Goal: Obtain resource: Obtain resource

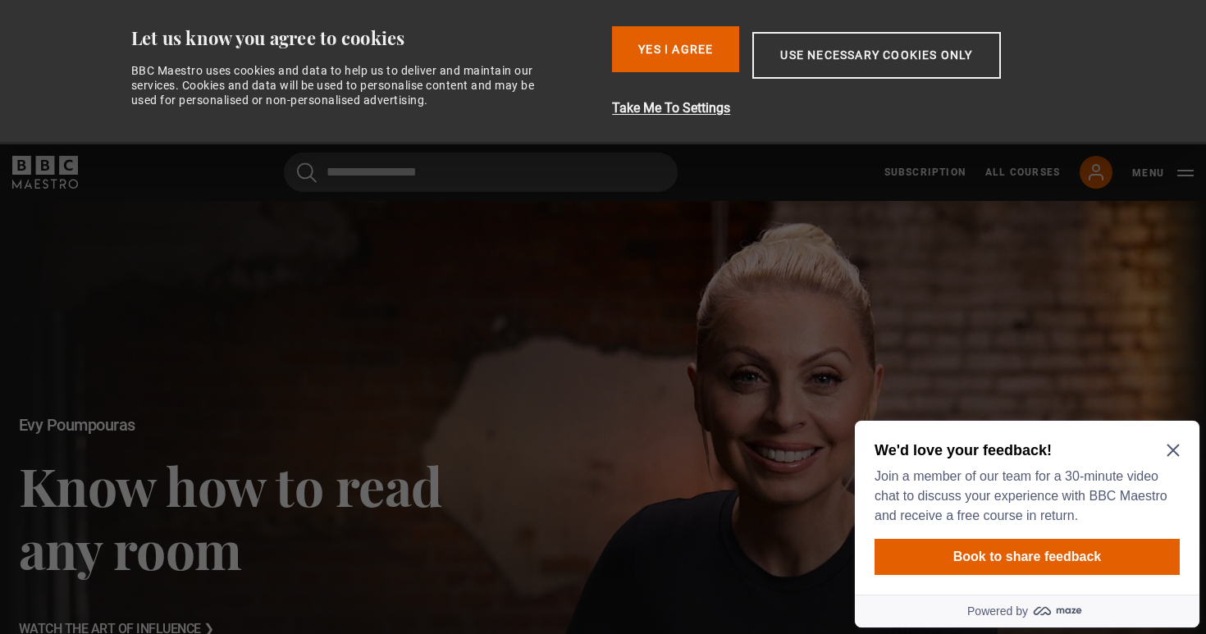
click at [1169, 449] on icon "Close Maze Prompt" at bounding box center [1173, 450] width 13 height 13
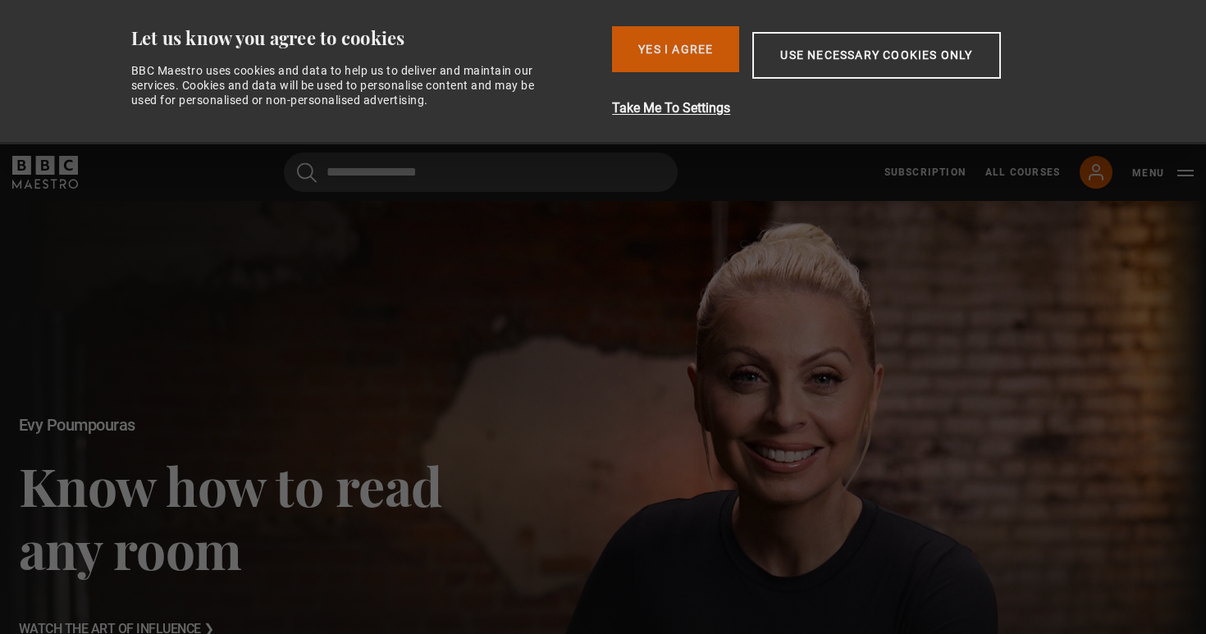
click at [679, 48] on button "Yes I Agree" at bounding box center [675, 49] width 127 height 46
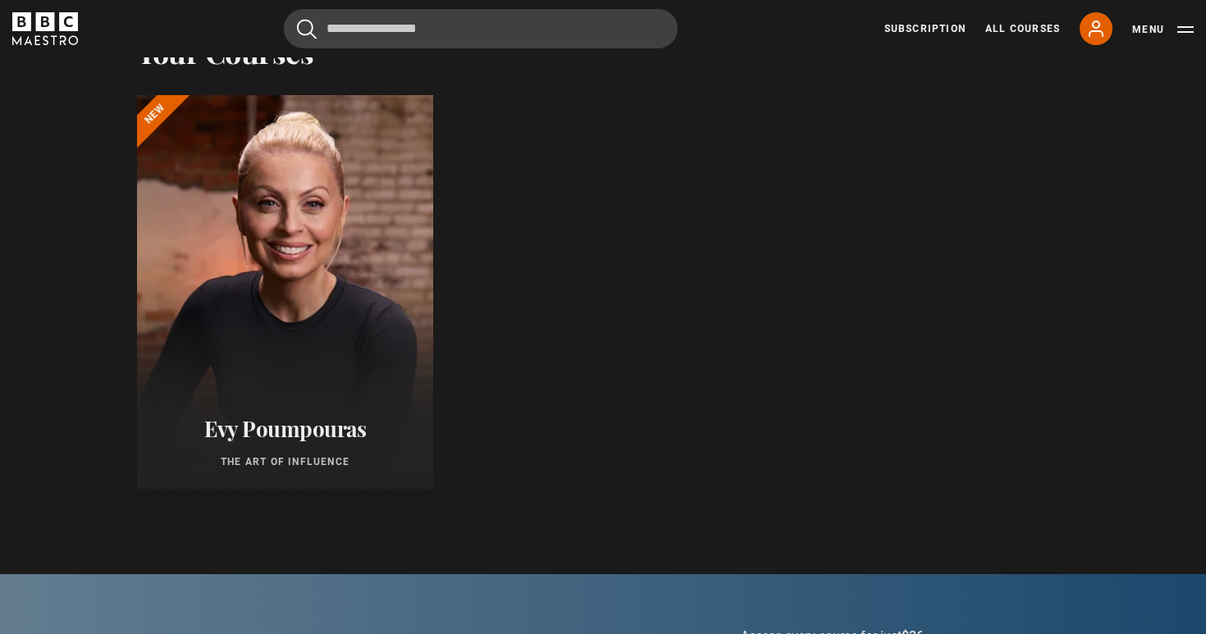
scroll to position [683, 0]
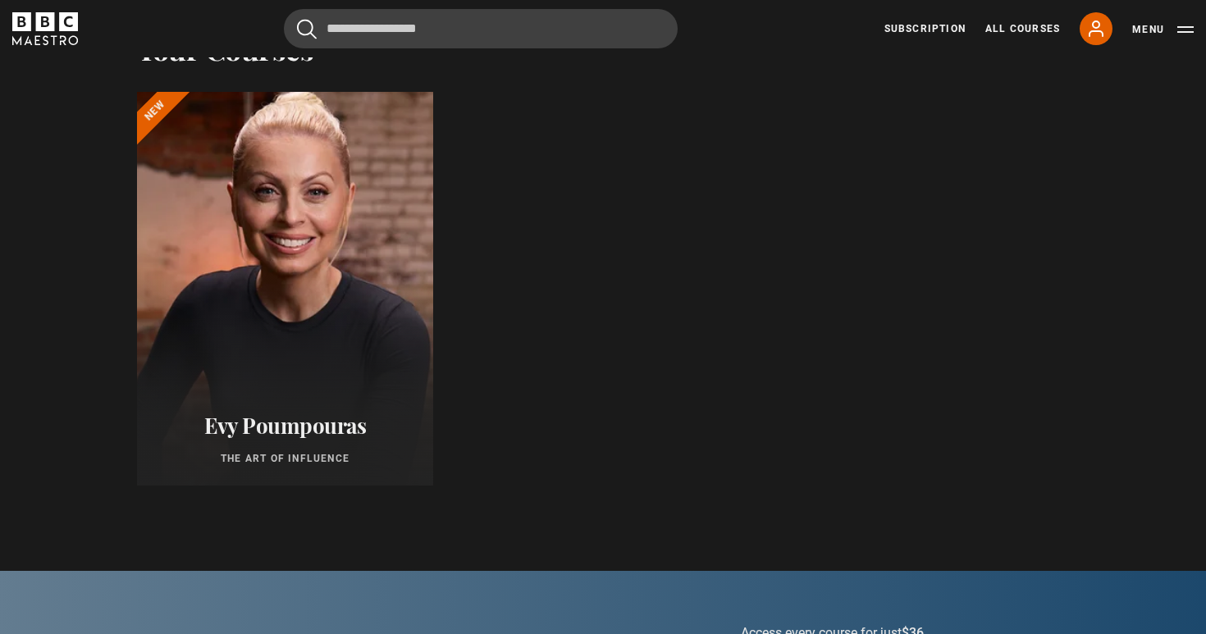
click at [176, 324] on div at bounding box center [285, 288] width 326 height 433
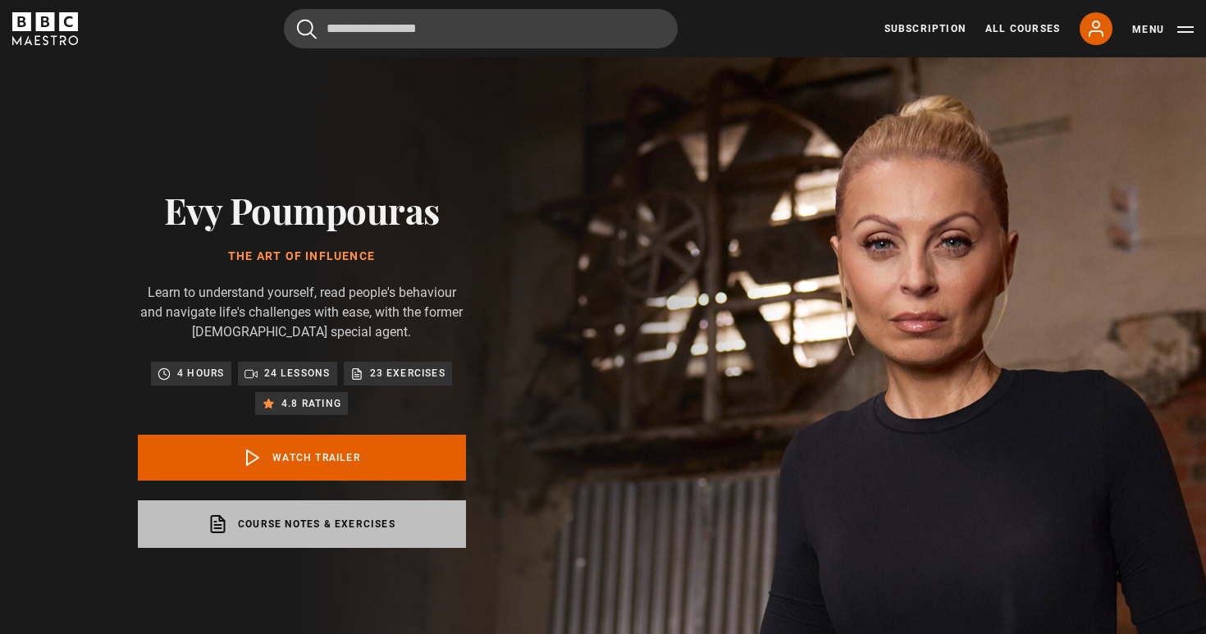
click at [284, 526] on link "Course notes & exercises opens in a new tab" at bounding box center [302, 525] width 328 height 48
